Goal: Task Accomplishment & Management: Manage account settings

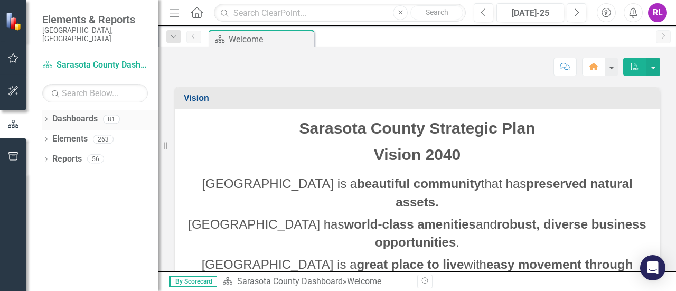
click at [48, 117] on icon "Dropdown" at bounding box center [45, 120] width 7 height 6
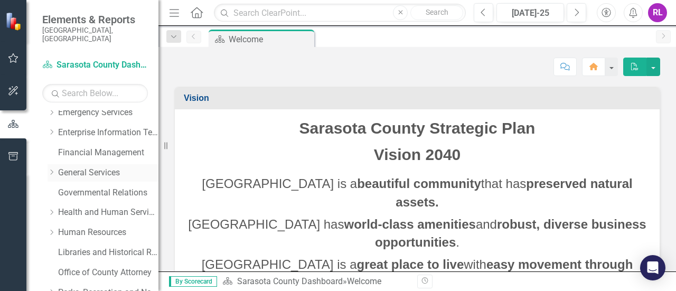
scroll to position [158, 0]
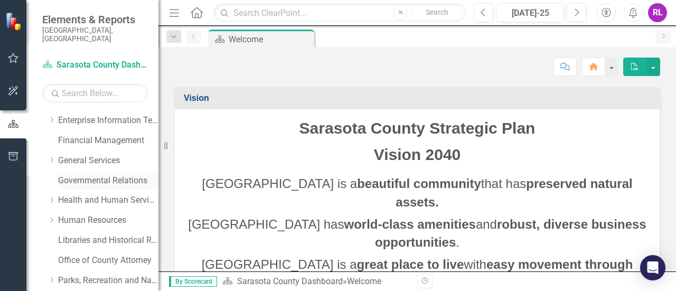
click at [105, 175] on link "Governmental Relations" at bounding box center [108, 181] width 100 height 12
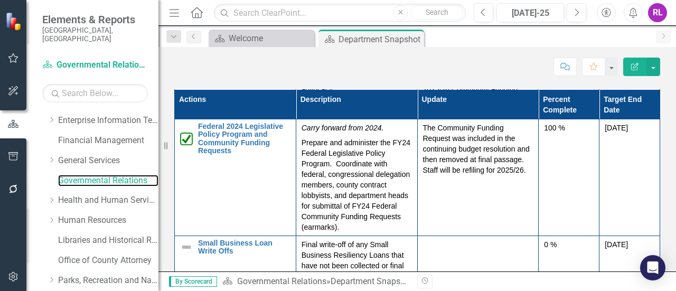
scroll to position [158, 0]
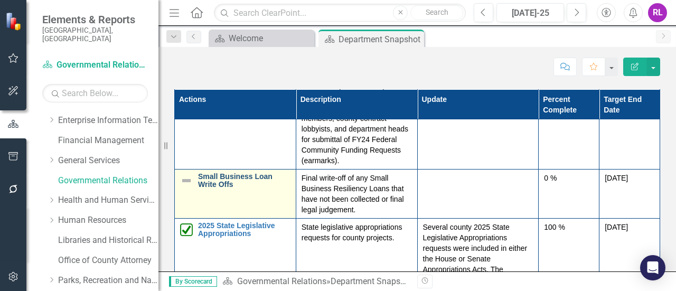
click at [211, 179] on link "Small Business Loan Write Offs" at bounding box center [244, 181] width 92 height 16
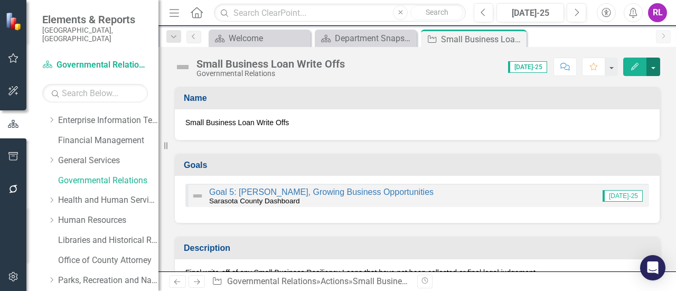
click at [653, 65] on button "button" at bounding box center [653, 67] width 14 height 18
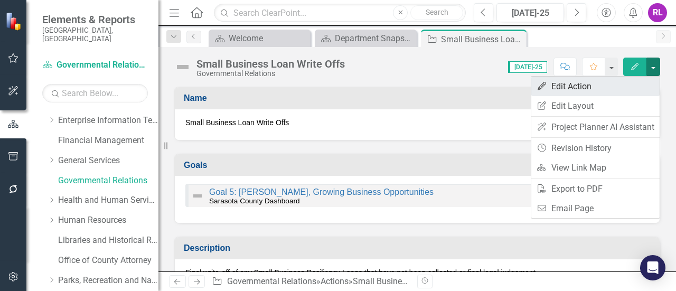
click at [578, 89] on link "Edit Edit Action" at bounding box center [595, 87] width 128 height 20
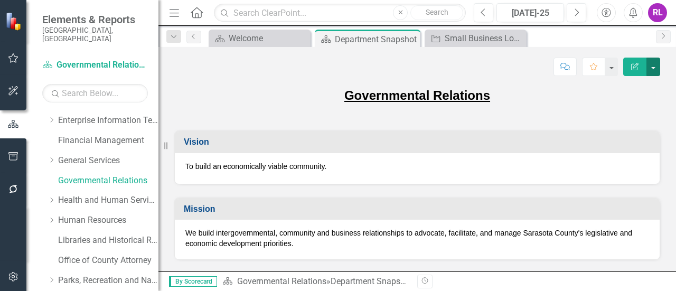
click at [653, 67] on button "button" at bounding box center [653, 67] width 14 height 18
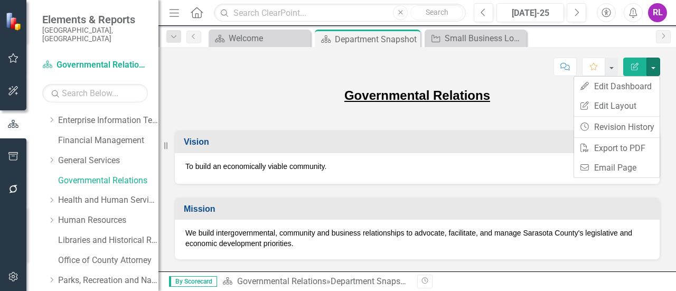
click at [407, 241] on p "We build intergovernmental, community and business relationships to advocate, f…" at bounding box center [417, 238] width 464 height 21
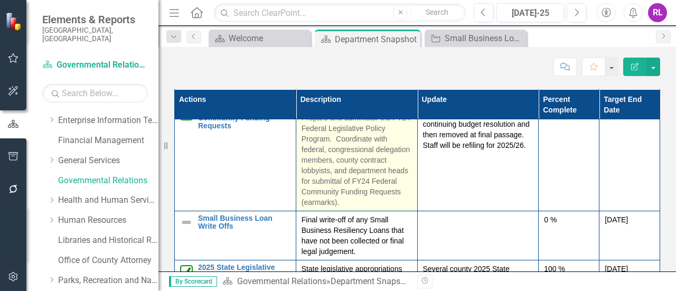
scroll to position [106, 0]
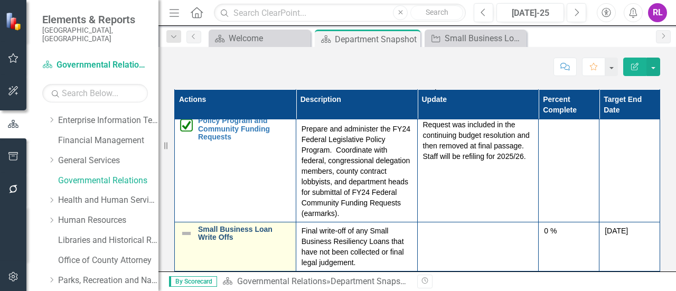
click at [218, 225] on link "Small Business Loan Write Offs" at bounding box center [244, 233] width 92 height 16
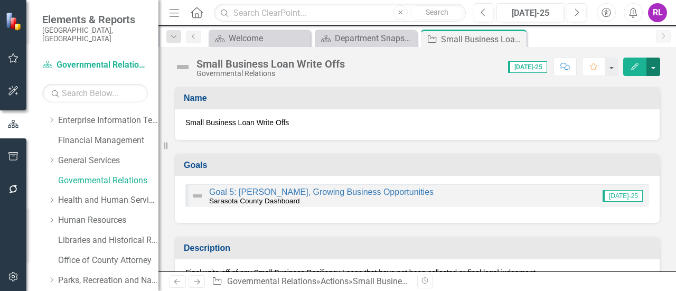
click at [656, 67] on button "button" at bounding box center [653, 67] width 14 height 18
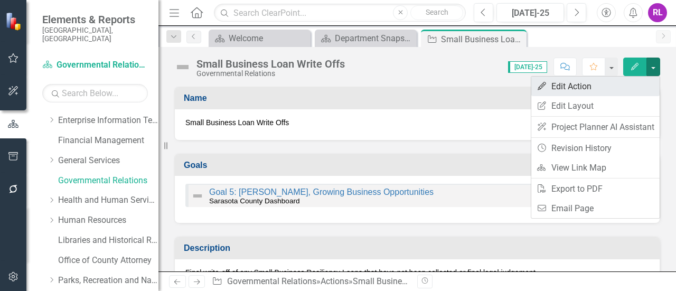
click at [581, 84] on link "Edit Edit Action" at bounding box center [595, 87] width 128 height 20
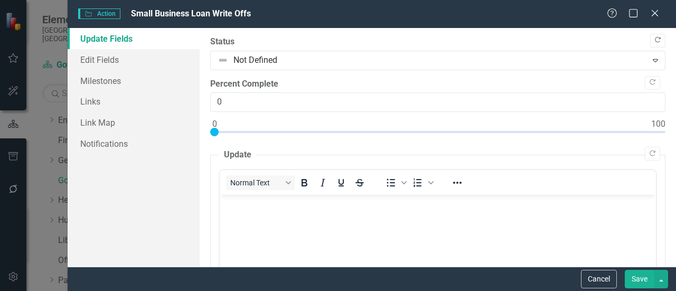
click at [654, 43] on icon "Copy Forward" at bounding box center [658, 40] width 8 height 6
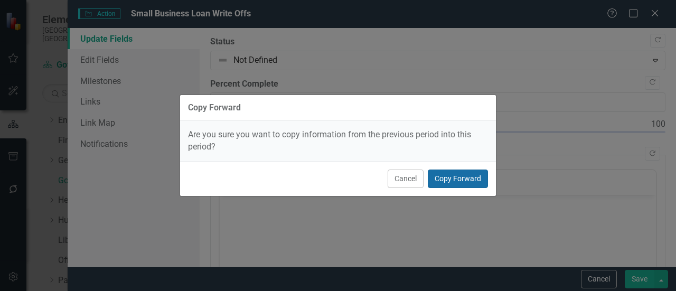
click at [446, 180] on button "Copy Forward" at bounding box center [458, 179] width 60 height 18
type input "50"
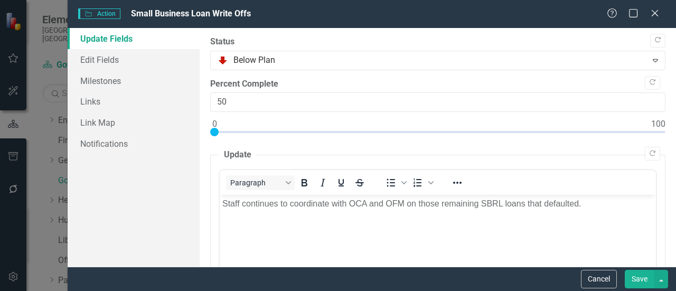
click at [636, 279] on button "Save" at bounding box center [640, 279] width 30 height 18
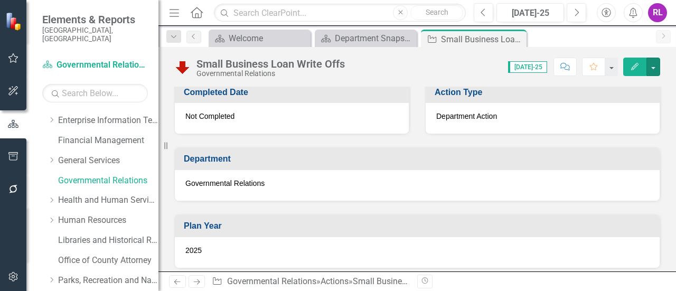
scroll to position [581, 0]
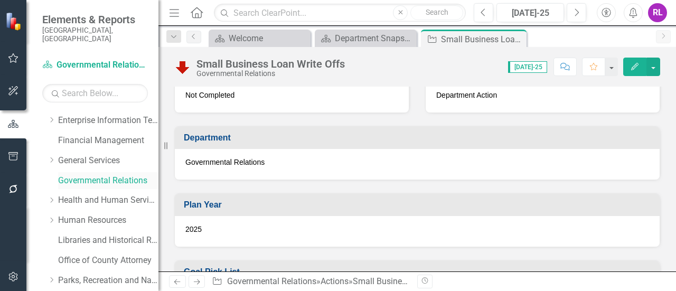
click at [84, 175] on link "Governmental Relations" at bounding box center [108, 181] width 100 height 12
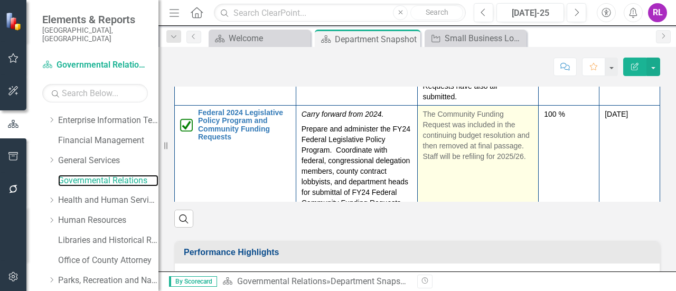
scroll to position [1003, 0]
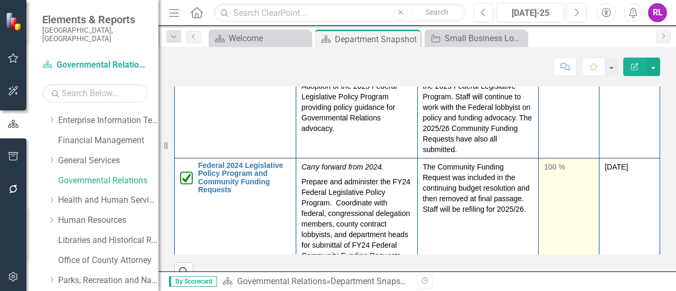
click at [575, 178] on td "100 %" at bounding box center [569, 216] width 61 height 117
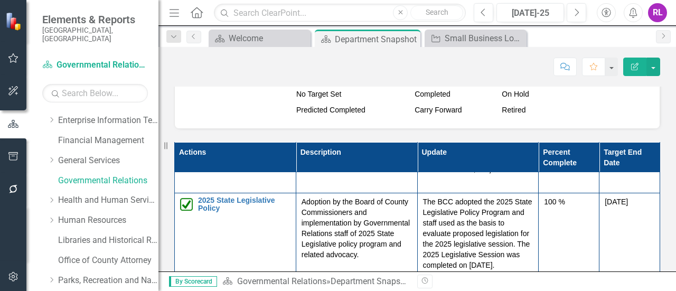
scroll to position [475, 0]
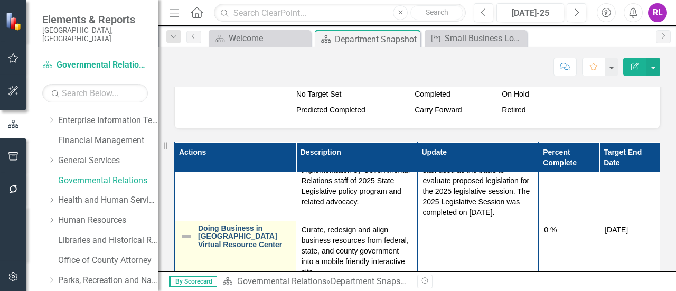
click at [238, 224] on link "Doing Business in [GEOGRAPHIC_DATA] Virtual Resource Center" at bounding box center [244, 236] width 92 height 24
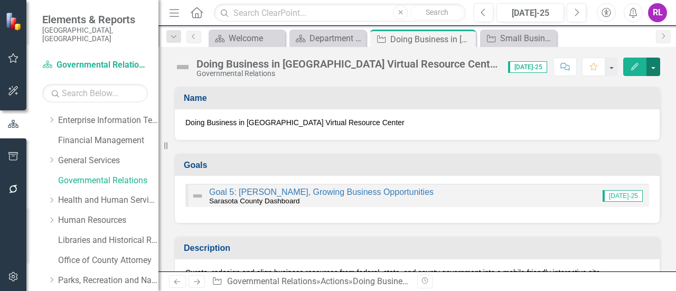
click at [655, 67] on button "button" at bounding box center [653, 67] width 14 height 18
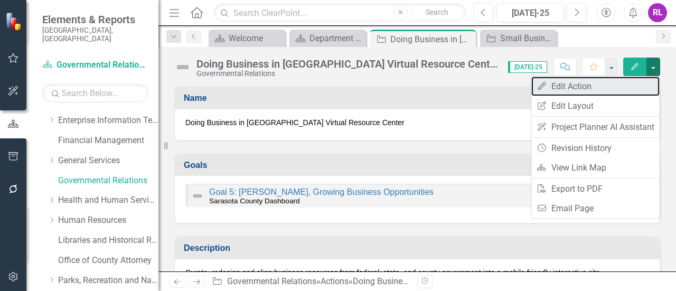
click at [575, 86] on link "Edit Edit Action" at bounding box center [595, 87] width 128 height 20
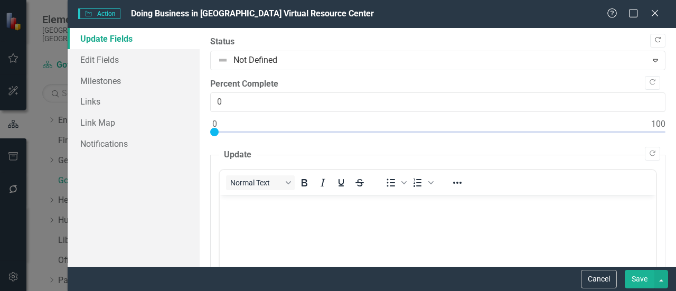
click at [655, 38] on icon "button" at bounding box center [658, 40] width 6 height 6
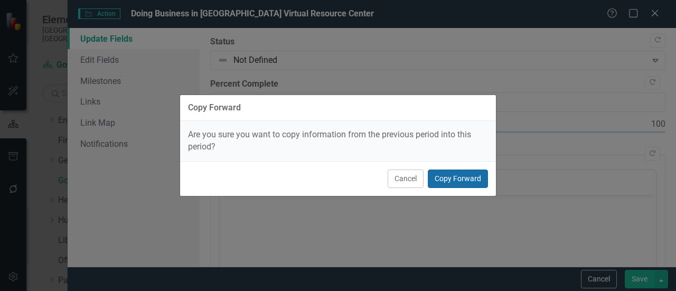
click at [441, 179] on button "Copy Forward" at bounding box center [458, 179] width 60 height 18
type input "5"
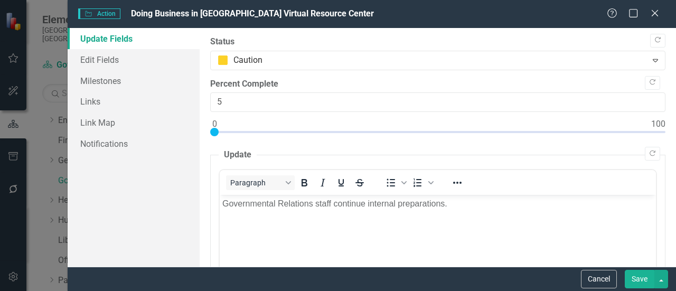
click at [638, 276] on button "Save" at bounding box center [640, 279] width 30 height 18
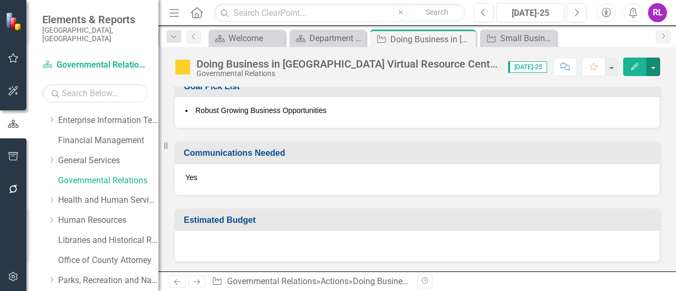
scroll to position [773, 0]
click at [83, 175] on link "Governmental Relations" at bounding box center [108, 181] width 100 height 12
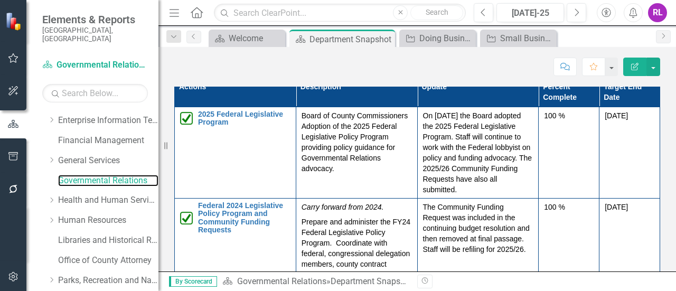
scroll to position [1003, 0]
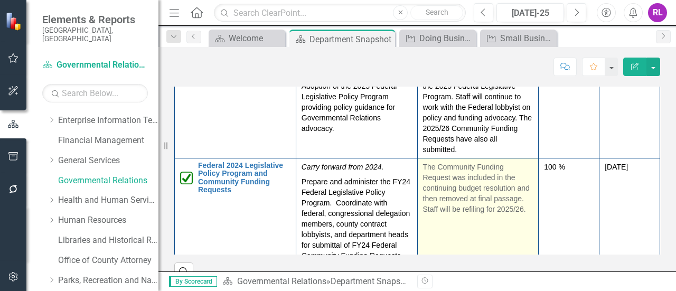
click at [446, 184] on p "The Community Funding Request was included in the continuing budget resolution …" at bounding box center [478, 188] width 110 height 53
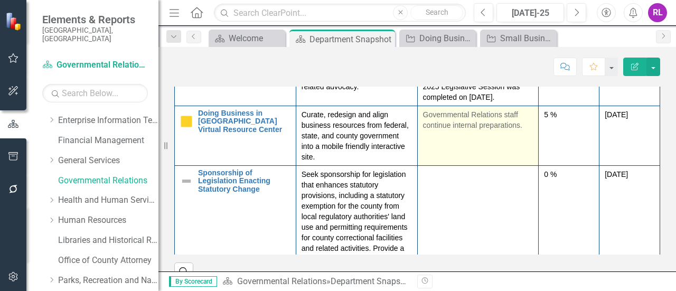
scroll to position [528, 0]
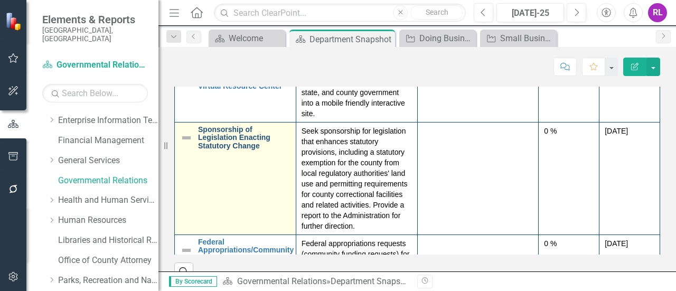
click at [236, 128] on link "Sponsorship of Legislation Enacting Statutory Change" at bounding box center [244, 138] width 92 height 24
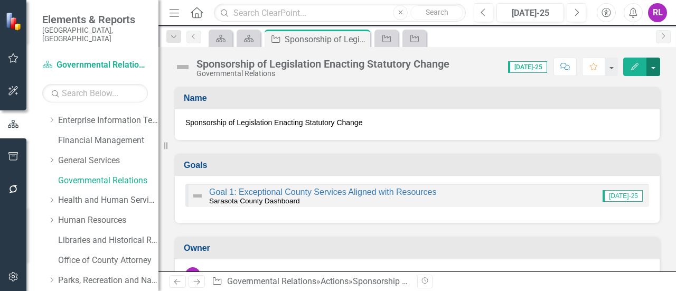
click at [658, 66] on button "button" at bounding box center [653, 67] width 14 height 18
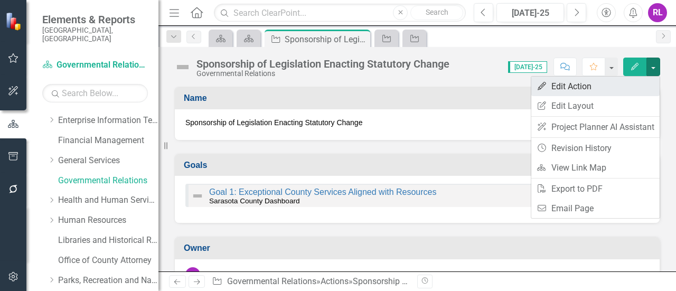
click at [600, 88] on link "Edit Edit Action" at bounding box center [595, 87] width 128 height 20
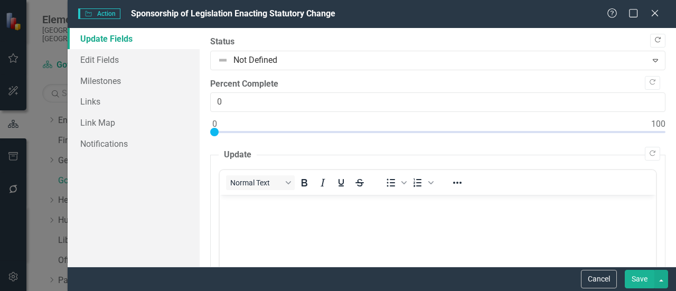
click at [650, 36] on button "Copy Forward" at bounding box center [657, 41] width 15 height 14
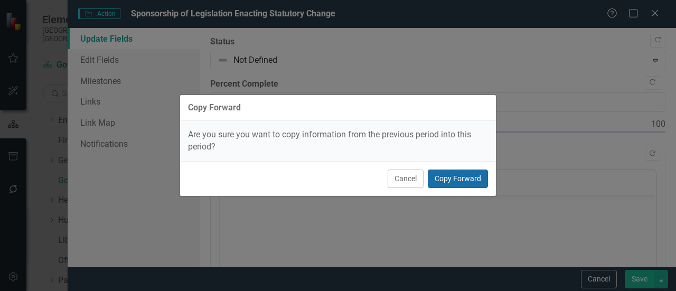
click at [470, 174] on button "Copy Forward" at bounding box center [458, 179] width 60 height 18
type input "25"
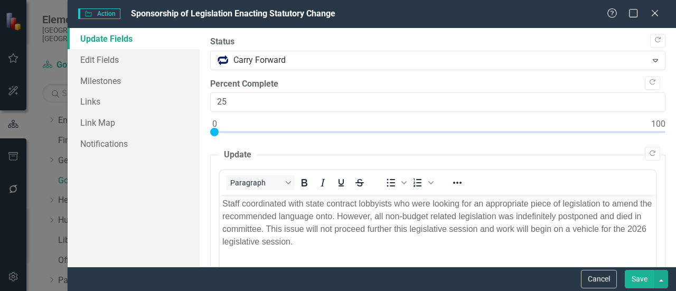
click at [638, 280] on button "Save" at bounding box center [640, 279] width 30 height 18
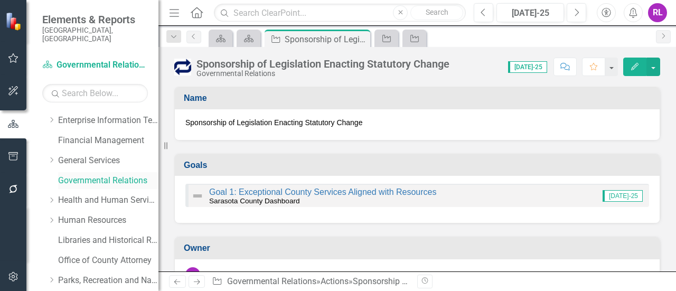
click at [96, 175] on link "Governmental Relations" at bounding box center [108, 181] width 100 height 12
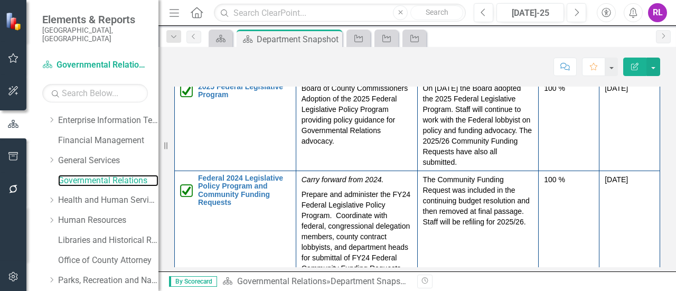
scroll to position [1003, 0]
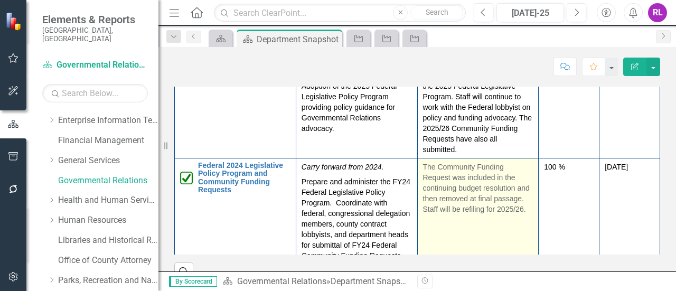
click at [468, 178] on p "The Community Funding Request was included in the continuing budget resolution …" at bounding box center [478, 188] width 110 height 53
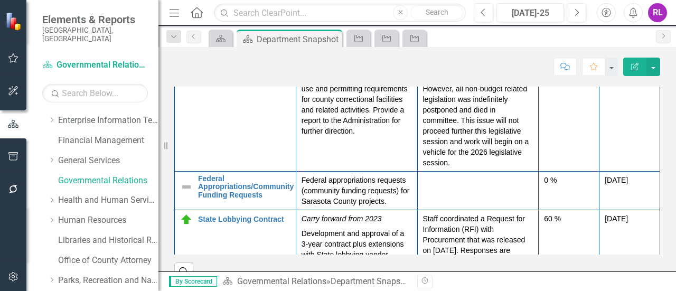
scroll to position [634, 0]
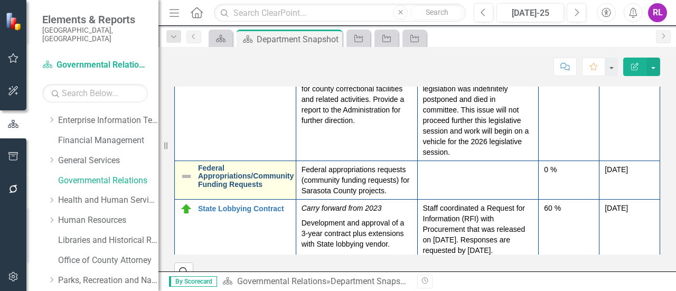
click at [246, 173] on link "Federal Appropriations/Community Funding Requests" at bounding box center [246, 176] width 96 height 24
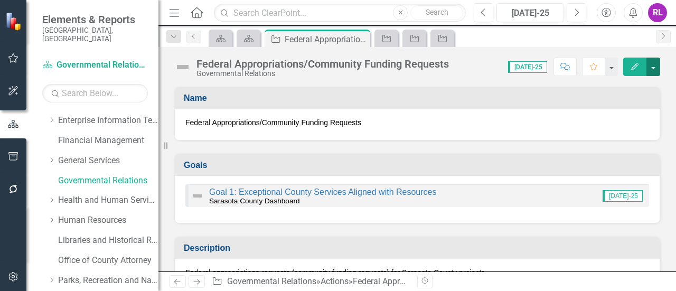
click at [656, 65] on button "button" at bounding box center [653, 67] width 14 height 18
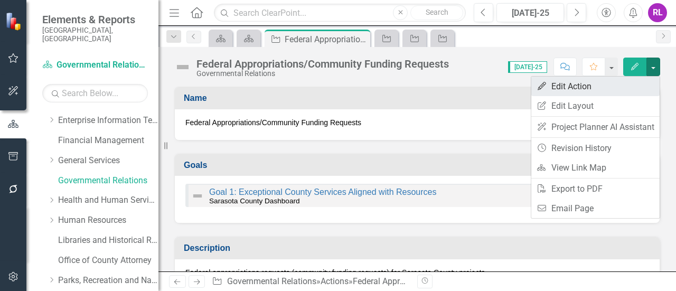
click at [601, 81] on link "Edit Edit Action" at bounding box center [595, 87] width 128 height 20
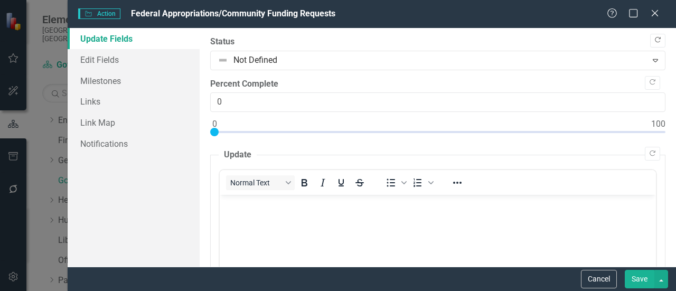
click at [654, 38] on icon "Copy Forward" at bounding box center [658, 40] width 8 height 6
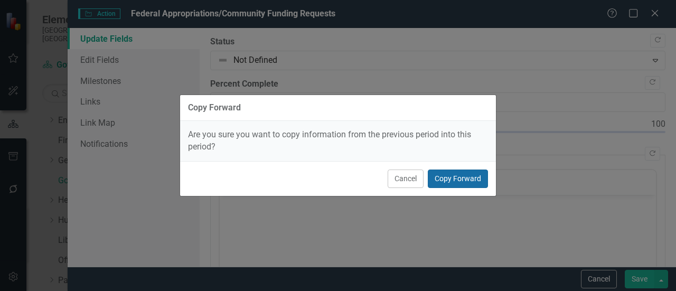
click at [467, 178] on button "Copy Forward" at bounding box center [458, 179] width 60 height 18
type input "85"
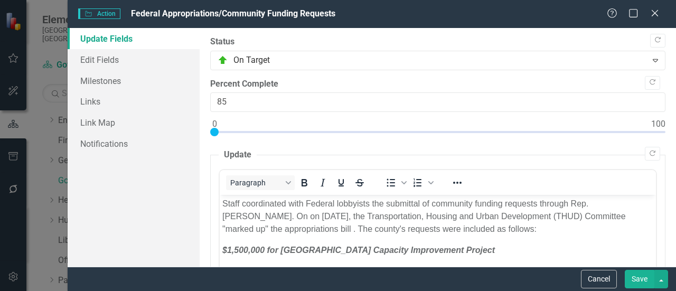
click at [634, 280] on button "Save" at bounding box center [640, 279] width 30 height 18
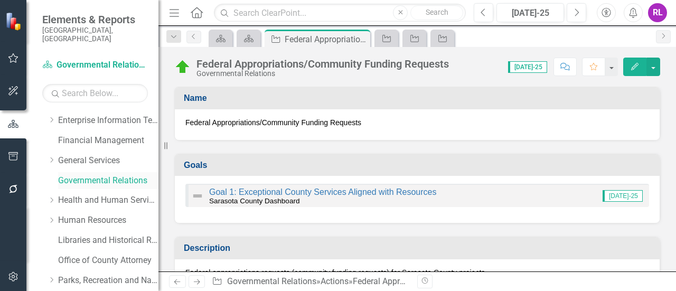
click at [88, 175] on link "Governmental Relations" at bounding box center [108, 181] width 100 height 12
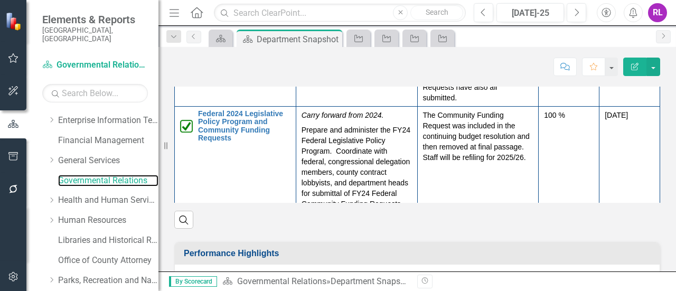
scroll to position [1056, 0]
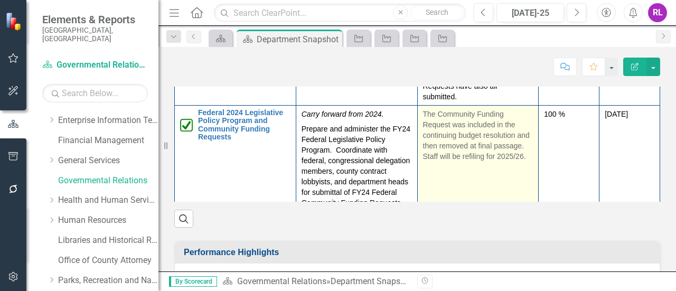
click at [417, 153] on td "The Community Funding Request was included in the continuing budget resolution …" at bounding box center [477, 163] width 121 height 117
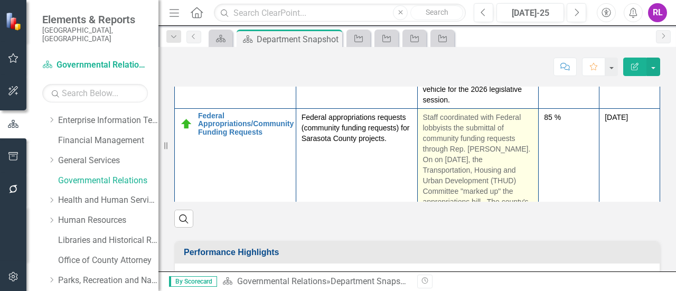
scroll to position [739, 0]
